Goal: Information Seeking & Learning: Check status

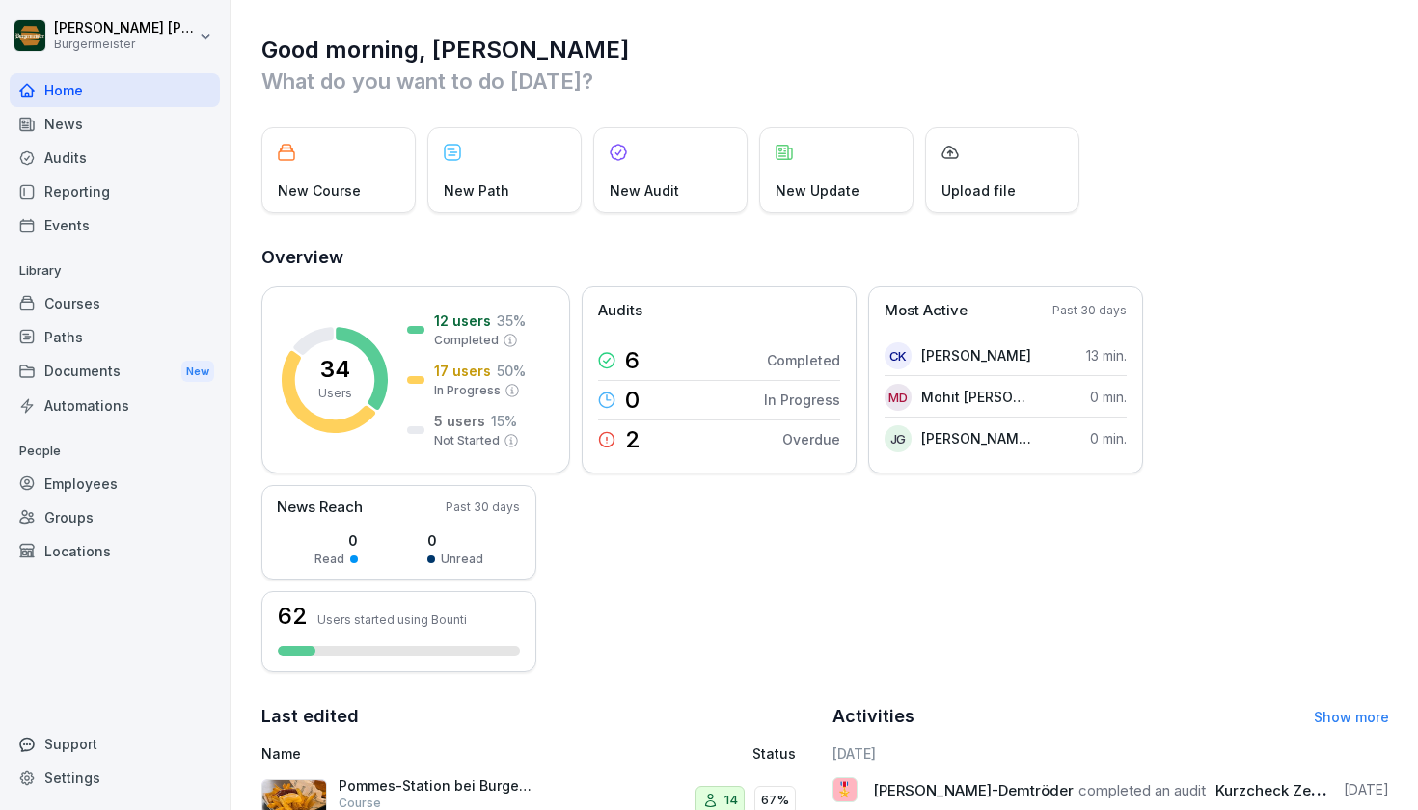
click at [66, 159] on div "Audits" at bounding box center [115, 158] width 210 height 34
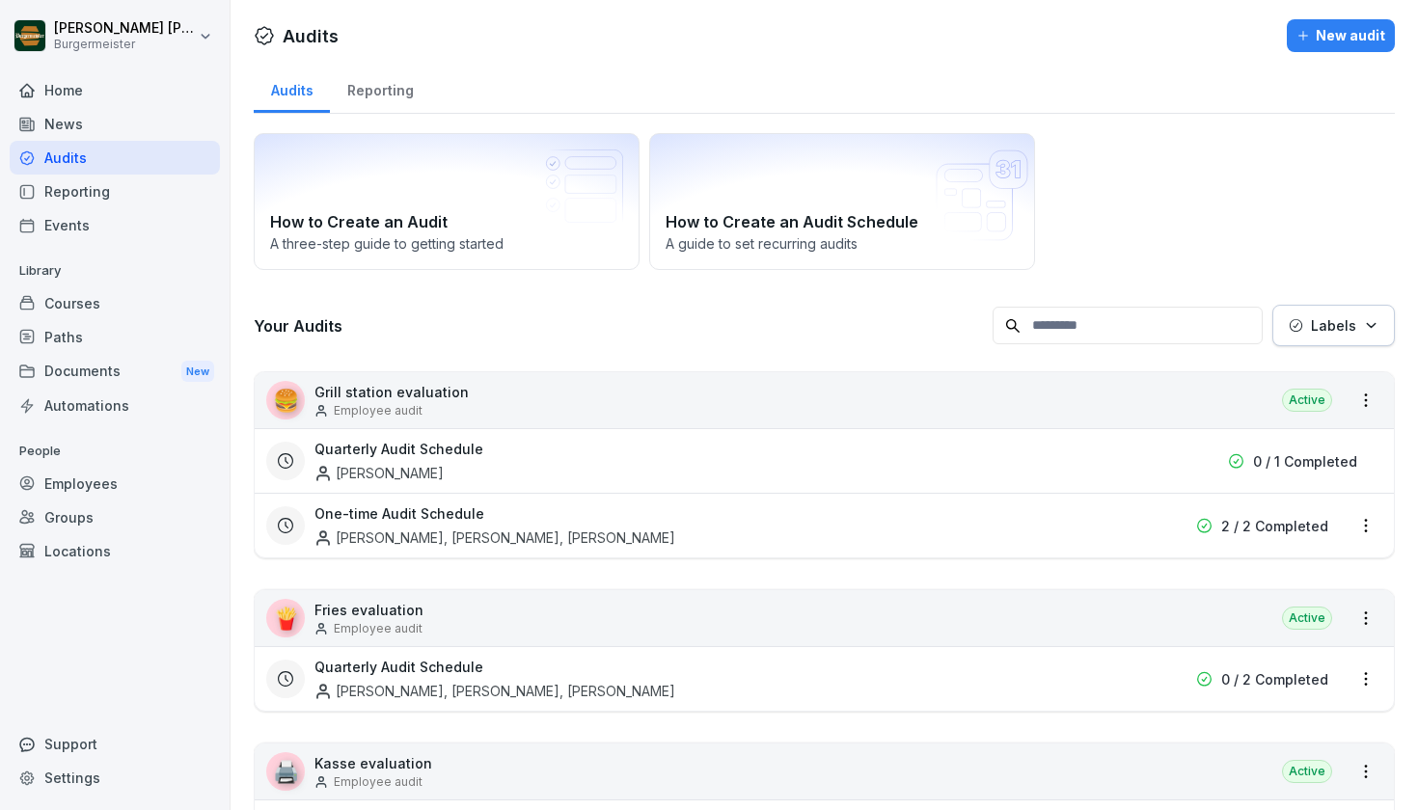
click at [1298, 88] on div "Audits Reporting" at bounding box center [824, 89] width 1141 height 50
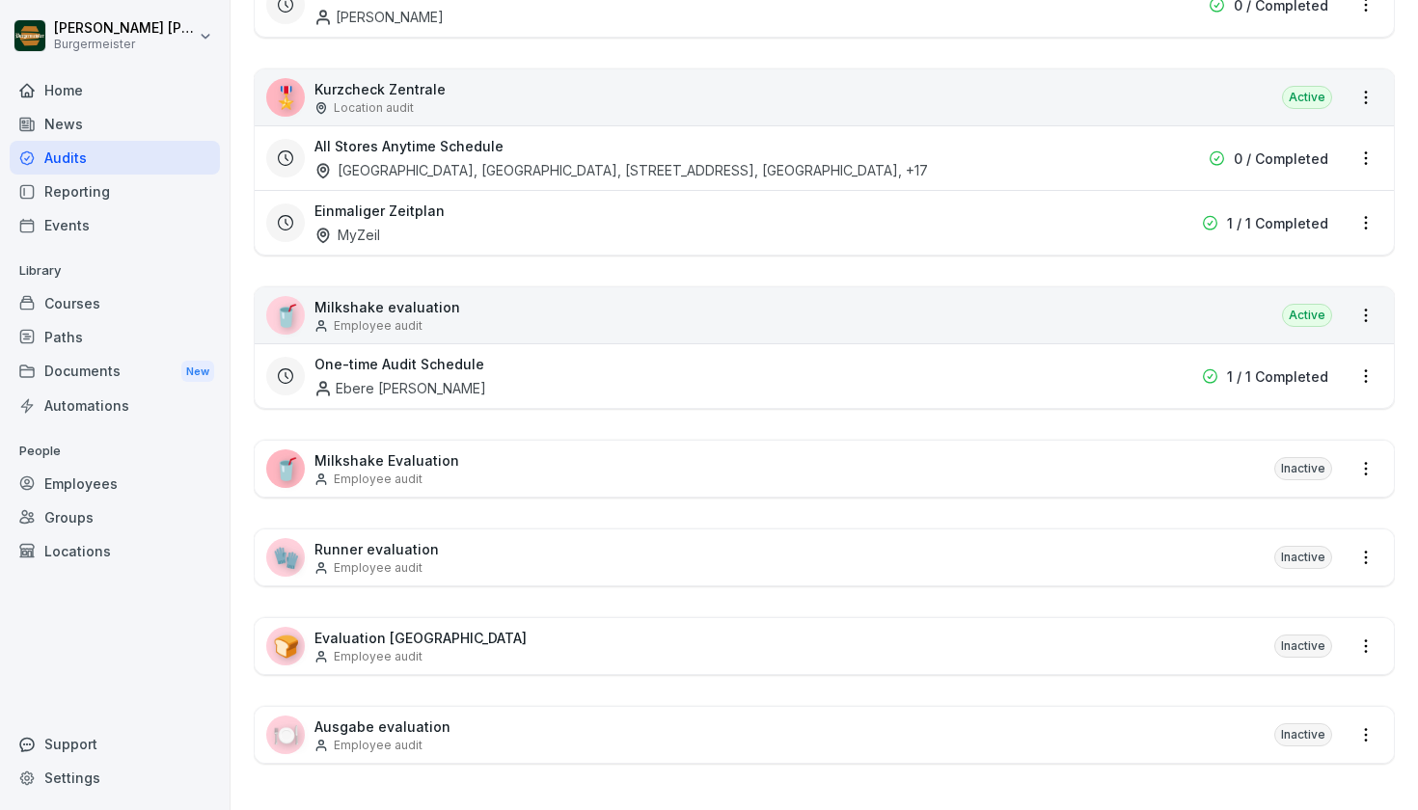
scroll to position [828, 0]
click at [428, 105] on div "Location audit" at bounding box center [379, 107] width 131 height 17
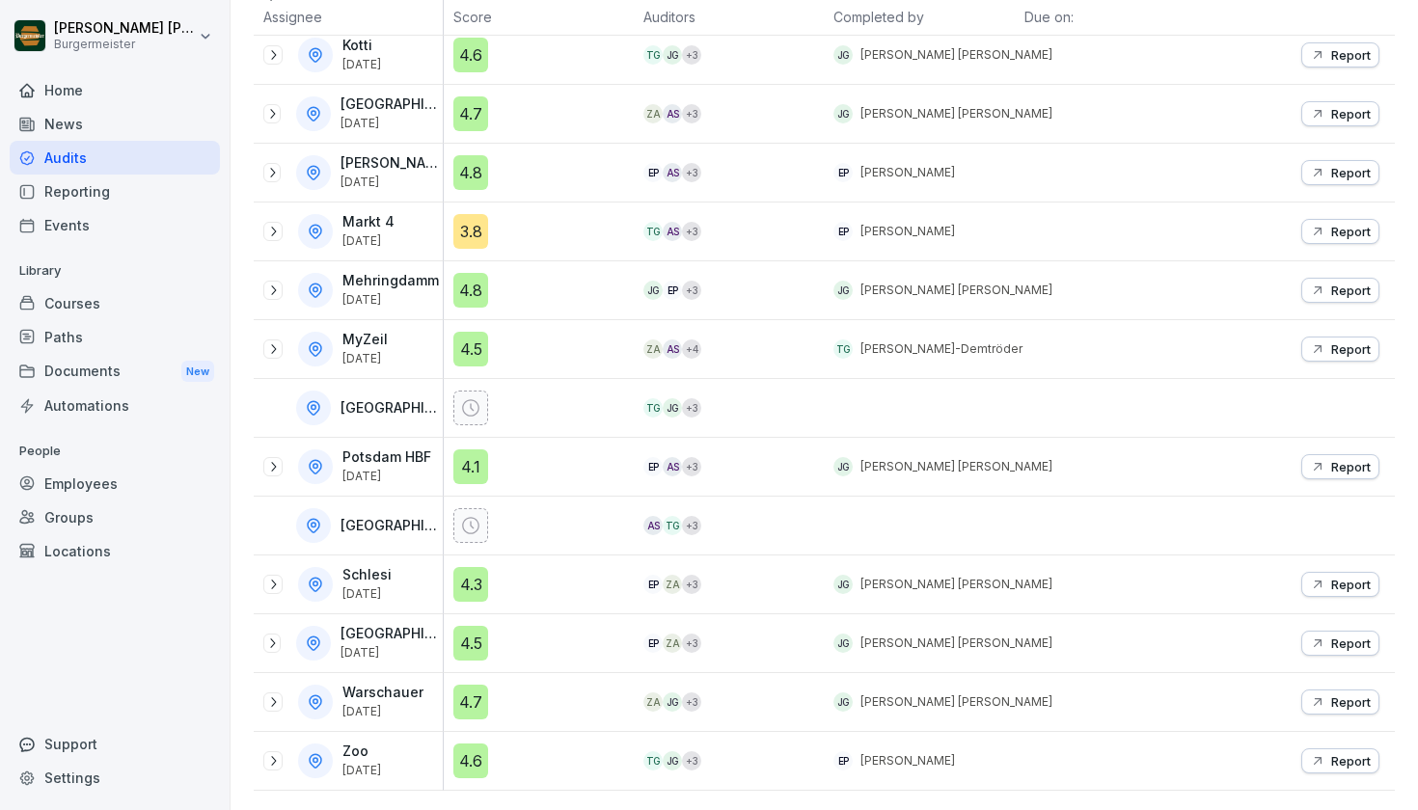
scroll to position [324, 0]
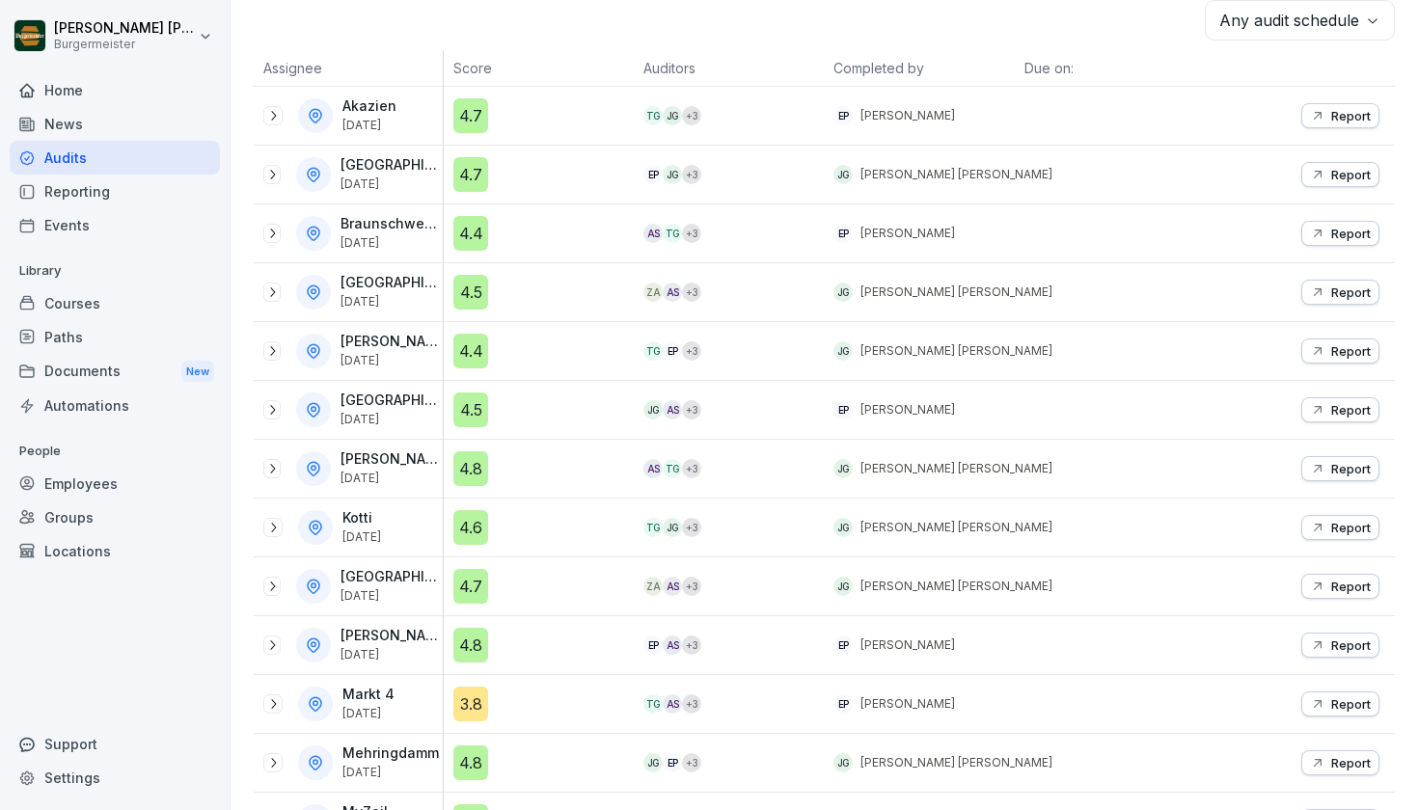
drag, startPoint x: 342, startPoint y: 178, endPoint x: 391, endPoint y: 177, distance: 48.2
click at [392, 177] on p "[DATE]" at bounding box center [390, 184] width 98 height 14
click at [391, 177] on p "[DATE]" at bounding box center [390, 184] width 98 height 14
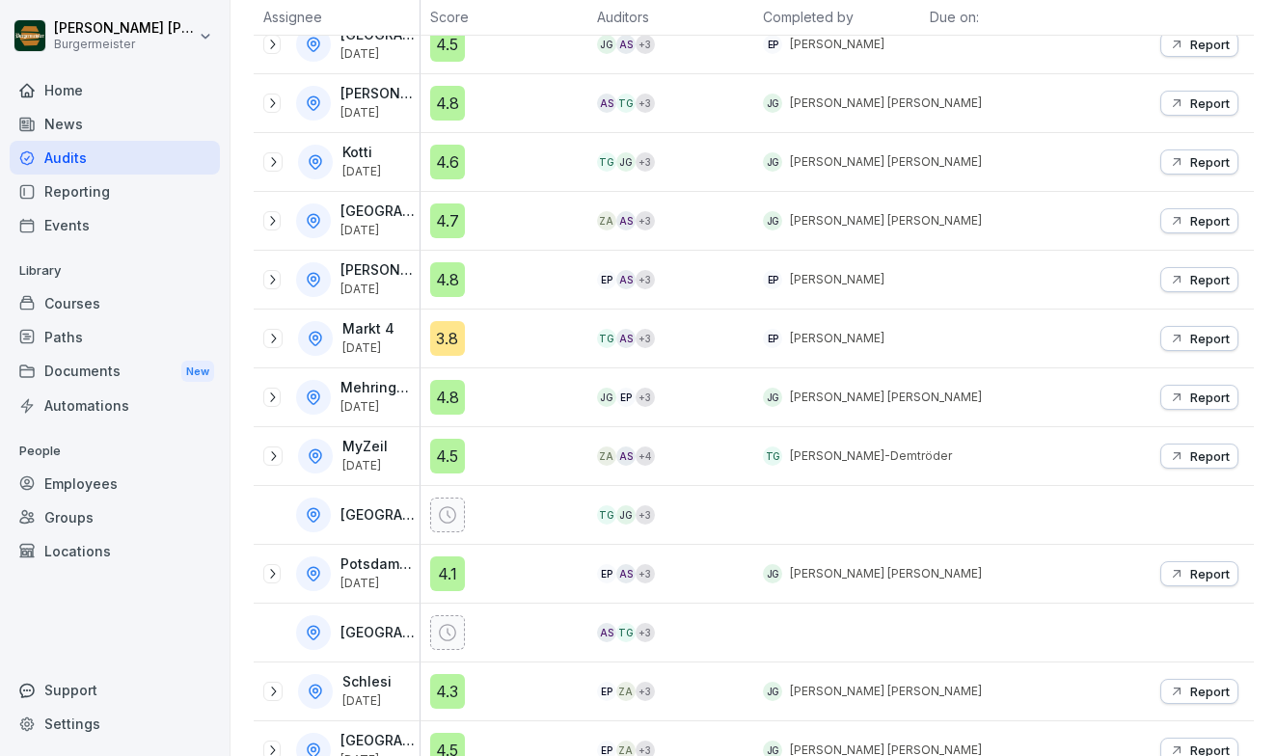
scroll to position [696, 0]
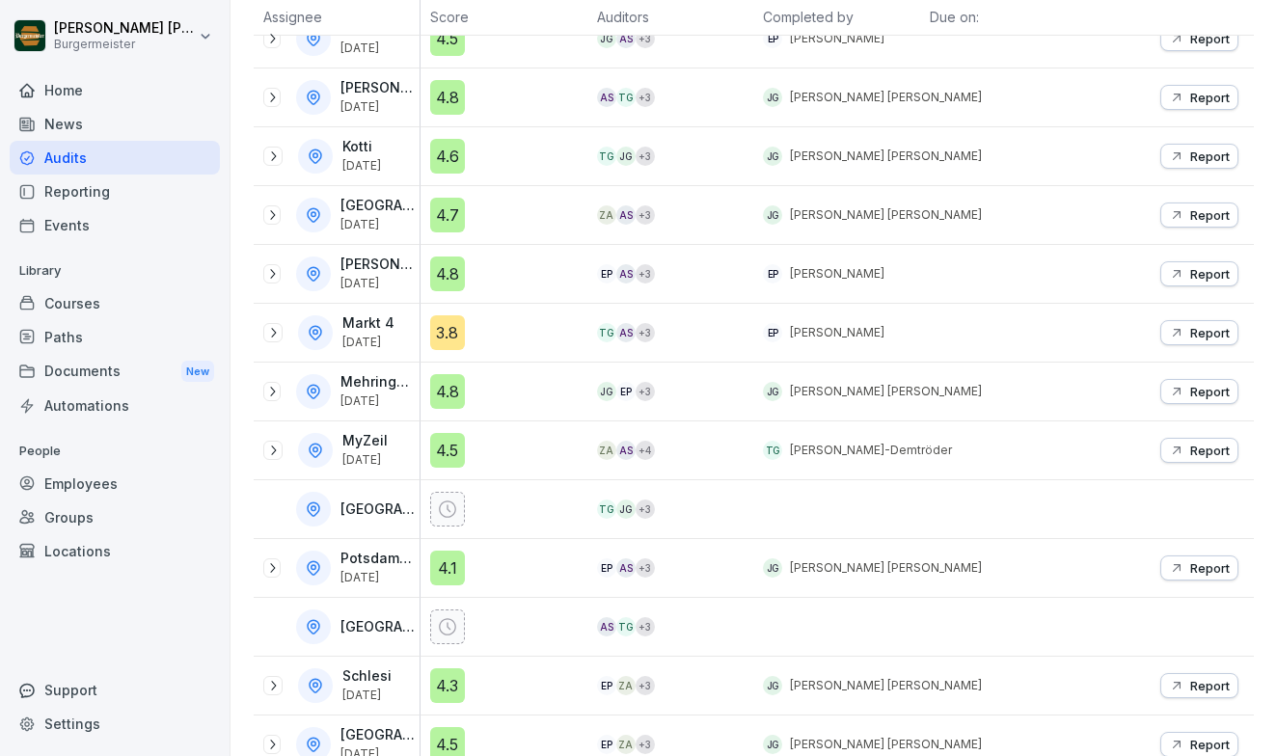
click at [284, 567] on div "Potsdam HBF [DATE]" at bounding box center [341, 568] width 156 height 35
click at [268, 571] on icon at bounding box center [271, 567] width 15 height 15
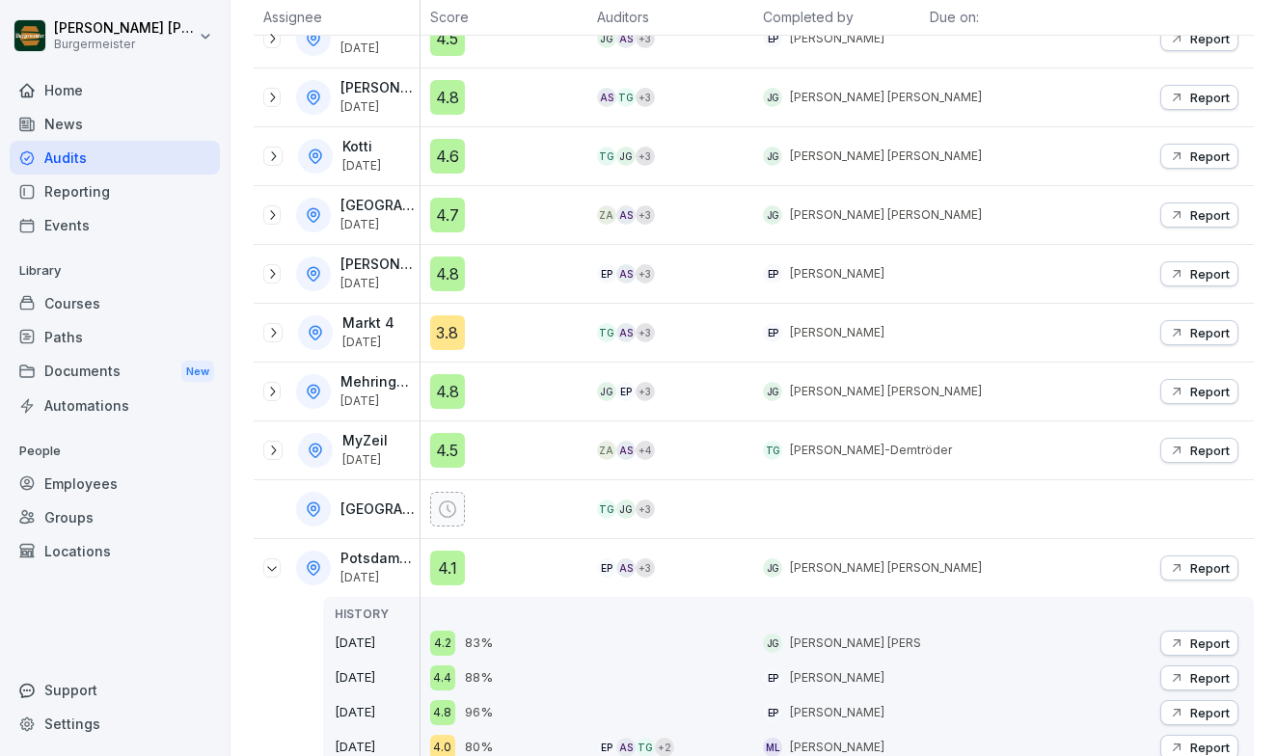
click at [255, 642] on div "Potsdam HBF [DATE] HISTORY [DATE] [DATE] [DATE] [DATE]" at bounding box center [337, 659] width 166 height 241
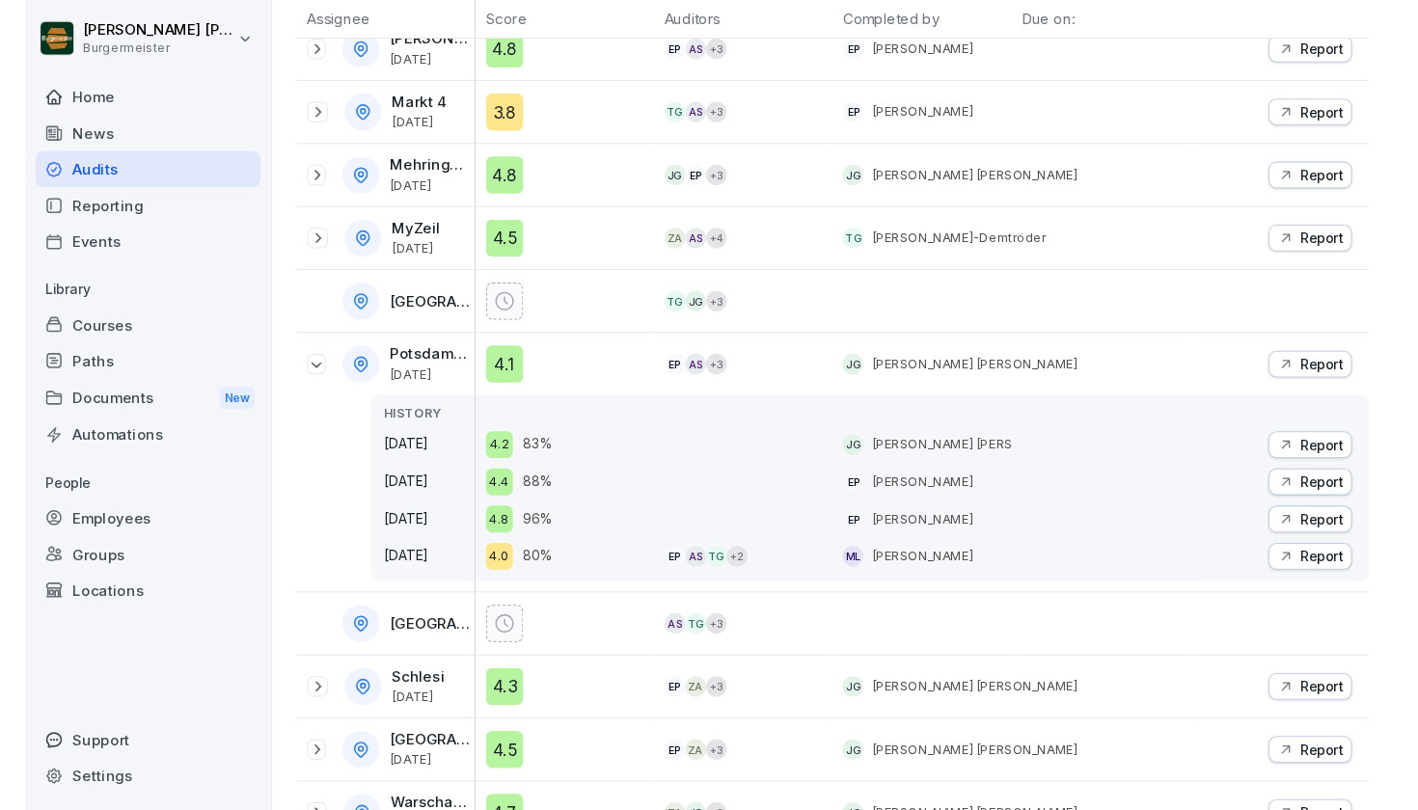
scroll to position [921, 0]
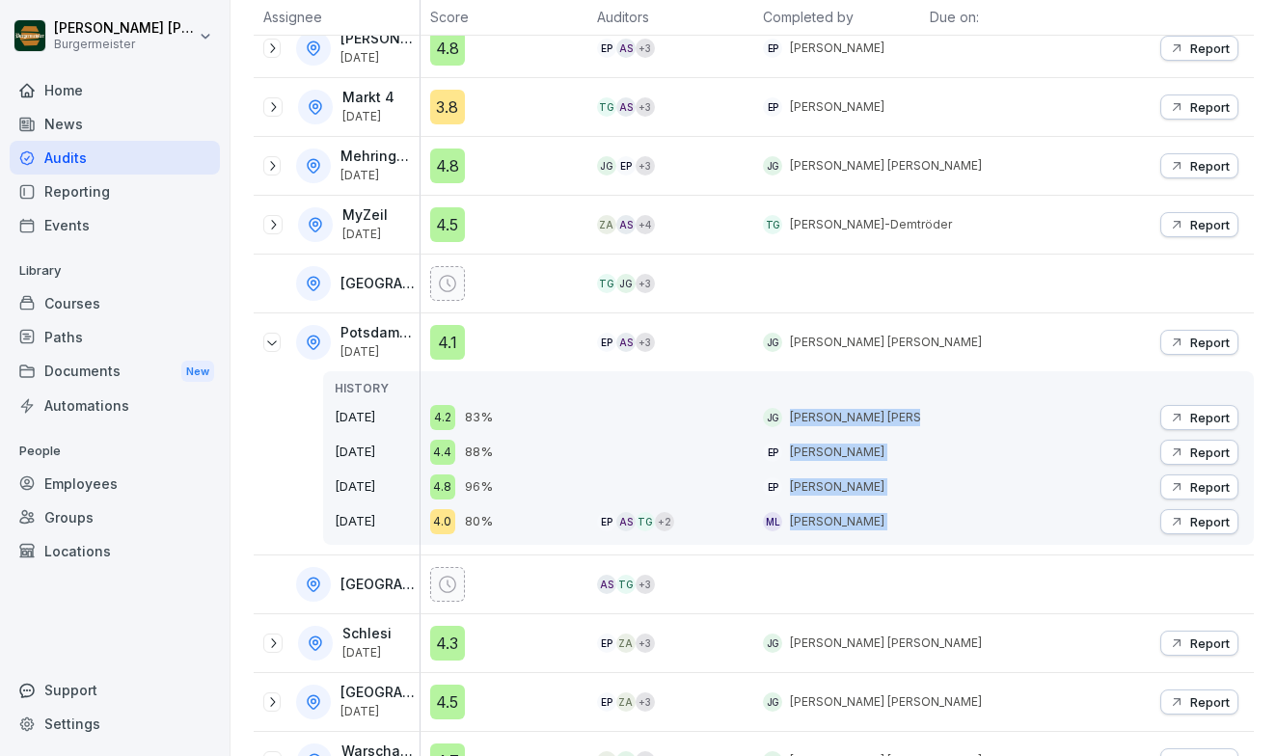
drag, startPoint x: 792, startPoint y: 412, endPoint x: 943, endPoint y: 446, distance: 155.2
click at [943, 446] on tr "Potsdam HBF [DATE] HISTORY [DATE] [DATE] [DATE] [DATE] 4.1 4.2 83% 4.4 88% 4.8 …" at bounding box center [754, 435] width 1000 height 242
click at [943, 446] on div at bounding box center [1003, 458] width 167 height 174
